Goal: Go to known website: Access a specific website the user already knows

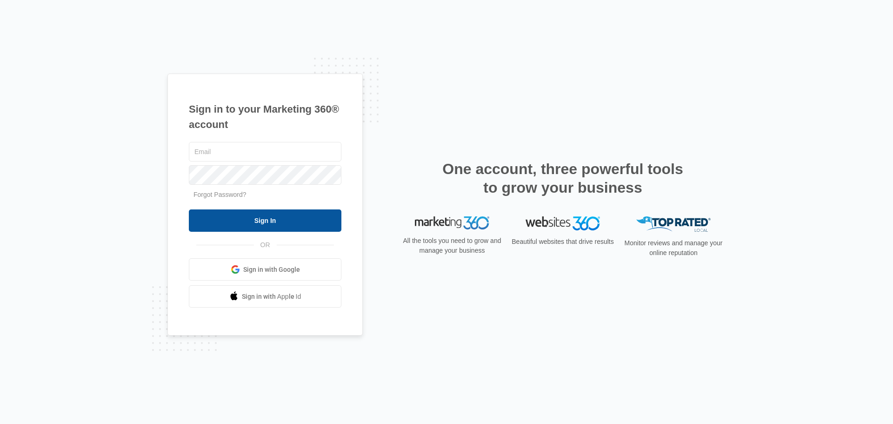
type input "[EMAIL_ADDRESS][DOMAIN_NAME]"
click at [317, 232] on input "Sign In" at bounding box center [265, 220] width 153 height 22
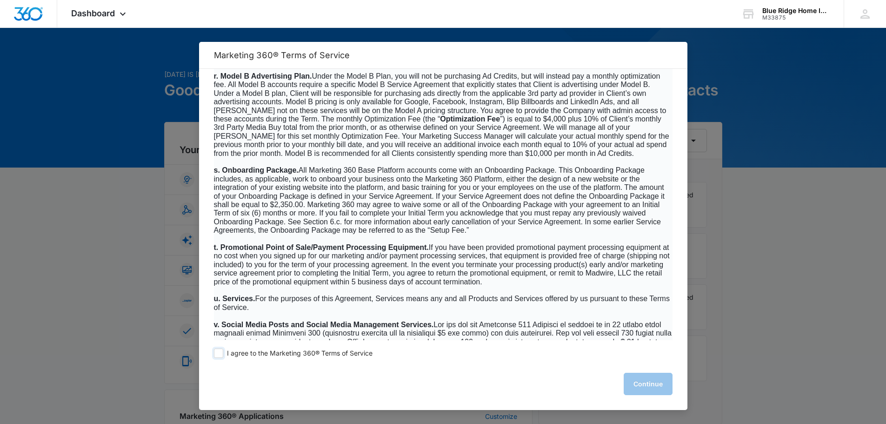
scroll to position [1821, 0]
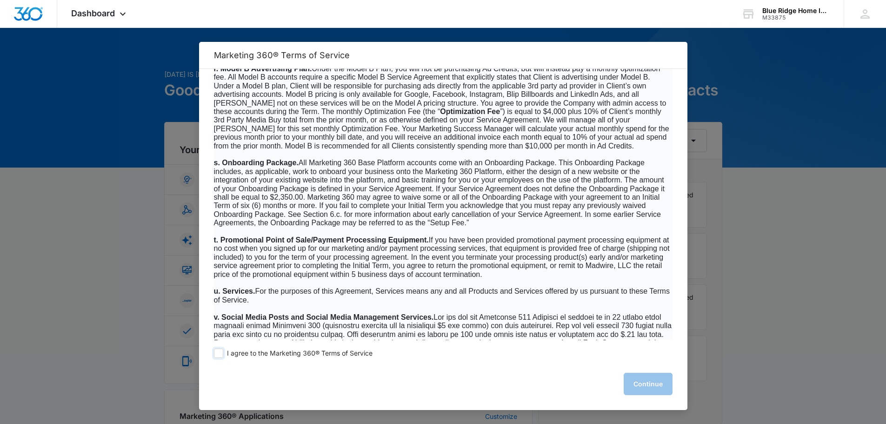
click at [221, 354] on span at bounding box center [218, 353] width 9 height 9
click at [221, 354] on input "I agree to the Marketing 360® Terms of Service" at bounding box center [218, 353] width 9 height 9
checkbox input "true"
click at [637, 376] on button "Continue" at bounding box center [648, 384] width 49 height 22
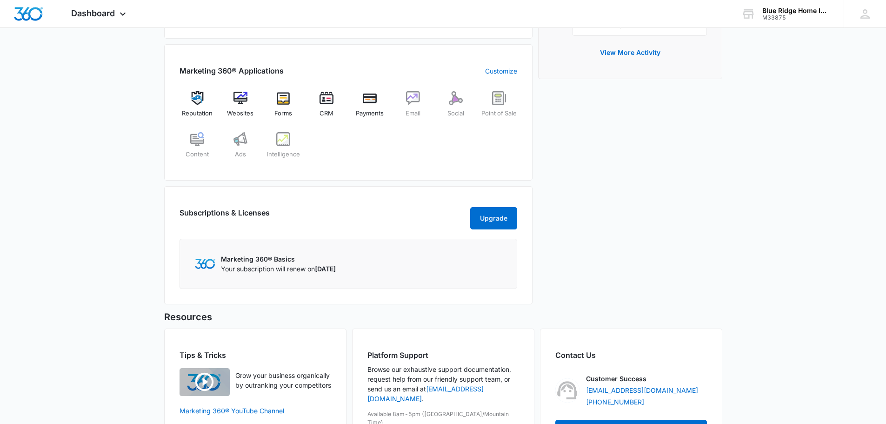
scroll to position [346, 0]
click at [242, 105] on div "Websites" at bounding box center [240, 108] width 36 height 34
